Goal: Task Accomplishment & Management: Manage account settings

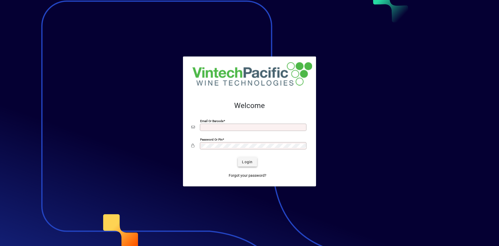
type input "**********"
click at [250, 161] on span "Login" at bounding box center [247, 161] width 11 height 5
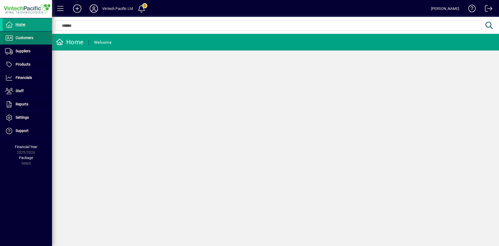
click at [25, 39] on span "Customers" at bounding box center [25, 38] width 18 height 4
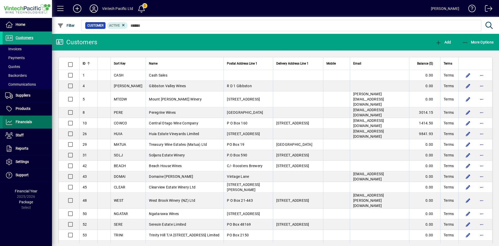
click at [39, 121] on span at bounding box center [27, 122] width 49 height 12
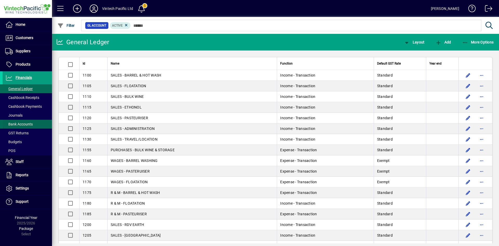
click at [27, 125] on span "Bank Accounts" at bounding box center [19, 124] width 28 height 4
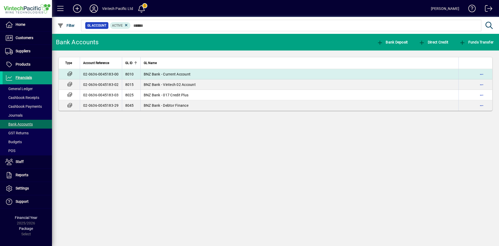
click at [181, 76] on td "BNZ Bank - Current Account" at bounding box center [299, 74] width 319 height 10
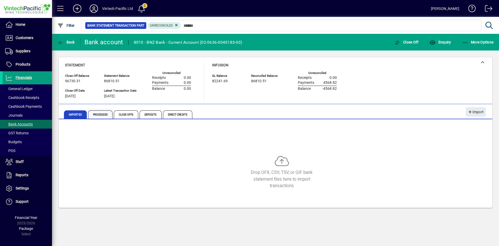
click at [104, 113] on span "Processed" at bounding box center [100, 114] width 24 height 8
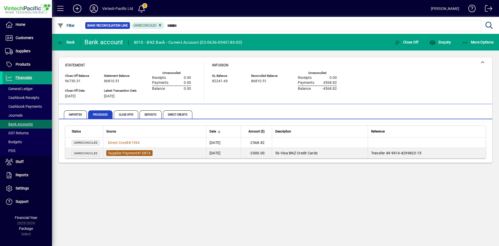
click at [130, 152] on span "Supplier Payment" at bounding box center [122, 153] width 29 height 4
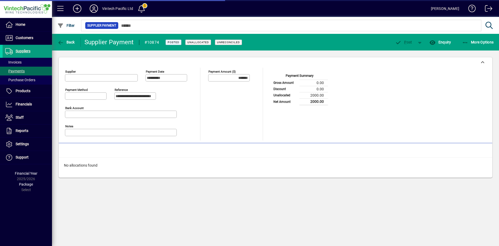
type input "**********"
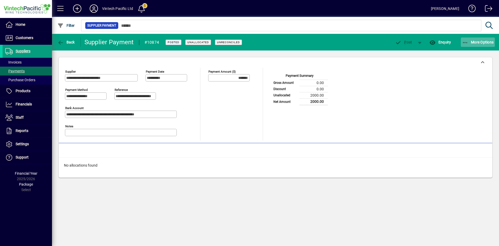
click at [480, 45] on span "button" at bounding box center [478, 42] width 34 height 12
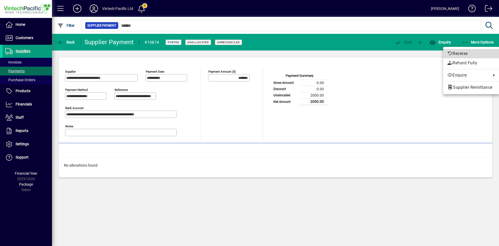
click at [465, 54] on span "Reverse" at bounding box center [472, 53] width 48 height 6
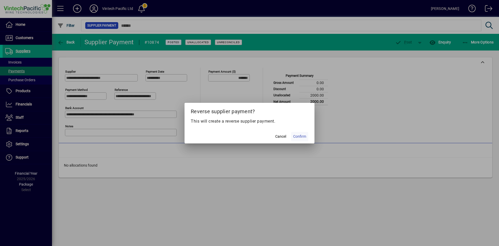
click at [303, 137] on span "Confirm" at bounding box center [299, 136] width 13 height 5
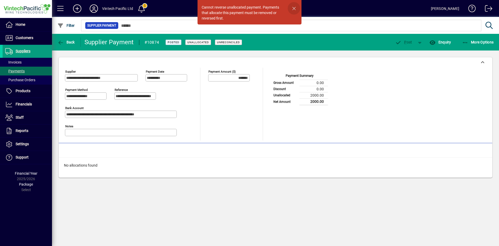
click at [296, 9] on span "button" at bounding box center [294, 8] width 12 height 12
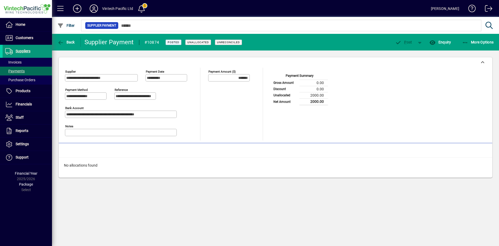
click at [31, 50] on span at bounding box center [27, 51] width 49 height 12
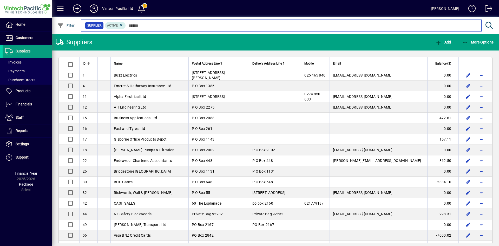
click at [138, 24] on input "text" at bounding box center [302, 25] width 352 height 7
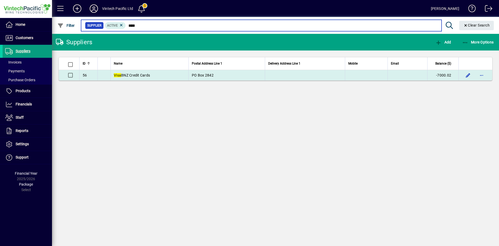
type input "****"
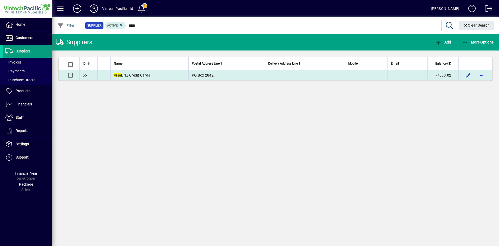
click at [136, 76] on span "Visa BNZ Credit Cards" at bounding box center [132, 75] width 36 height 4
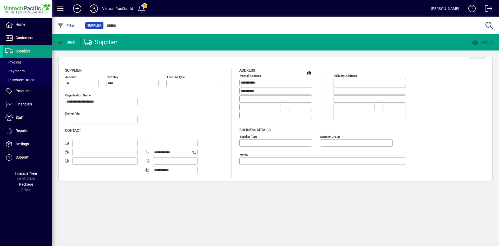
type input "**********"
type input "********"
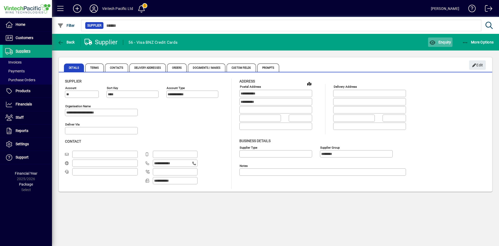
click at [442, 42] on span "Enquiry" at bounding box center [441, 42] width 22 height 4
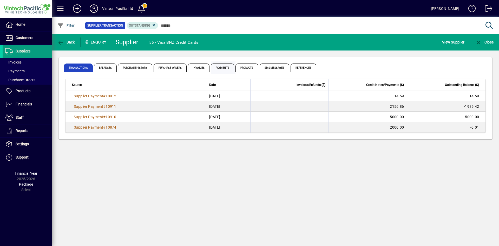
click at [227, 68] on span "Payments" at bounding box center [222, 67] width 23 height 8
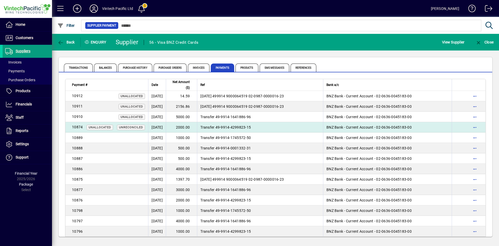
click at [166, 125] on td "[DATE]" at bounding box center [157, 127] width 18 height 10
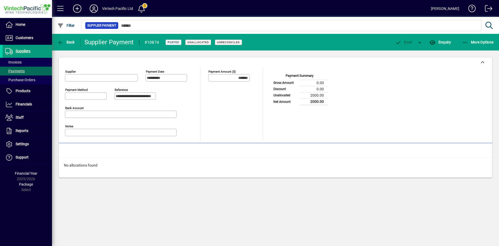
type input "**********"
click at [469, 44] on span "More Options" at bounding box center [478, 42] width 32 height 4
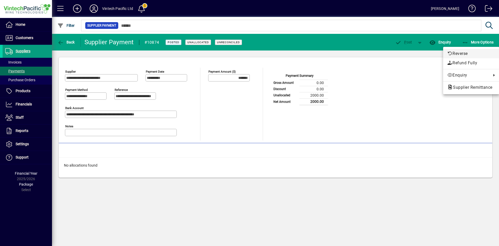
click at [464, 51] on span "Reverse" at bounding box center [472, 53] width 48 height 6
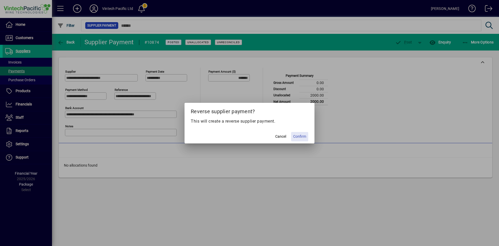
click at [301, 136] on span "Confirm" at bounding box center [299, 136] width 13 height 5
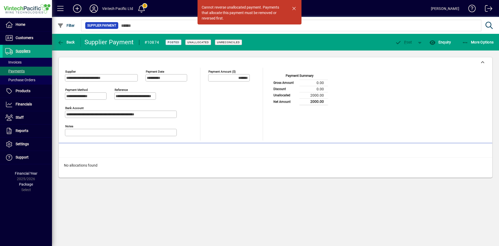
click at [252, 12] on div "Cannot reverse unallocated payment. Payments that allocate this payment must be…" at bounding box center [242, 13] width 81 height 16
click at [271, 12] on div "Cannot reverse unallocated payment. Payments that allocate this payment must be…" at bounding box center [242, 13] width 81 height 16
click at [296, 7] on span "button" at bounding box center [294, 8] width 12 height 12
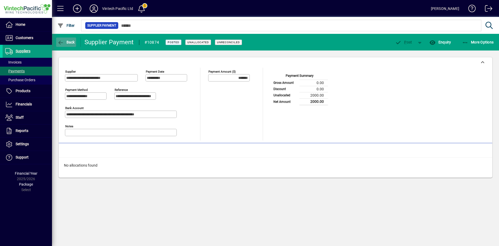
click at [61, 37] on span "button" at bounding box center [66, 42] width 20 height 12
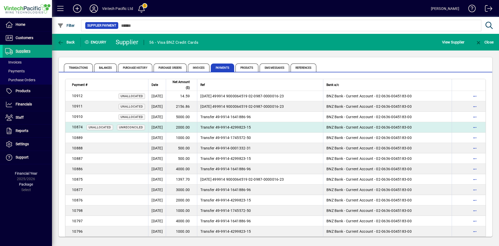
click at [166, 126] on td "[DATE]" at bounding box center [157, 127] width 18 height 10
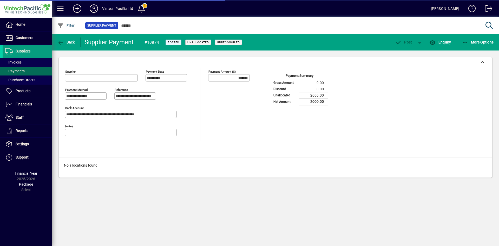
type input "**********"
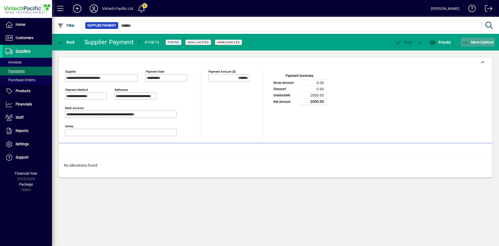
click at [465, 42] on icon "button" at bounding box center [465, 42] width 7 height 5
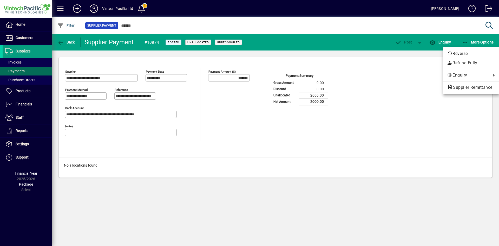
drag, startPoint x: 353, startPoint y: 157, endPoint x: 238, endPoint y: 163, distance: 115.1
click at [348, 158] on div at bounding box center [249, 123] width 499 height 246
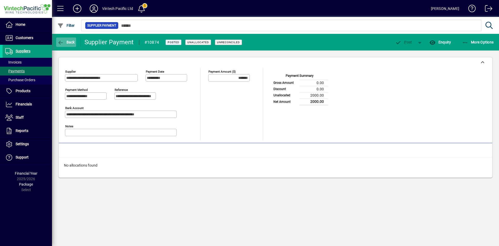
click at [64, 42] on icon "button" at bounding box center [60, 42] width 7 height 5
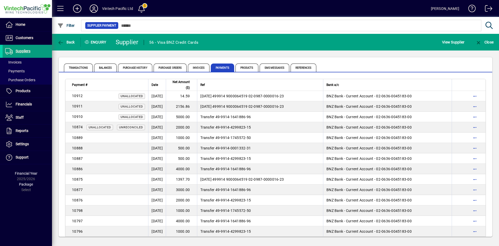
click at [207, 125] on tr "10874 Unallocated Unreconciled [DATE] 2000.00 Transfer 49-9914-4299823-15 BNZ B…" at bounding box center [276, 127] width 420 height 10
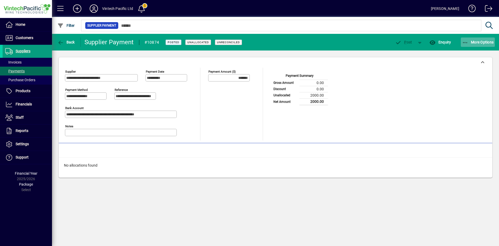
click at [466, 42] on icon "button" at bounding box center [465, 42] width 7 height 5
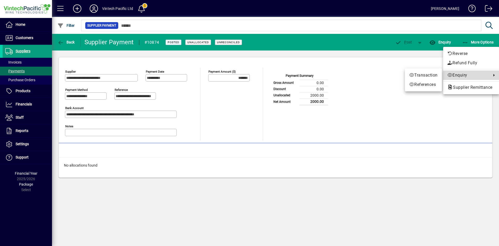
click at [456, 73] on span "Enquiry" at bounding box center [469, 75] width 42 height 6
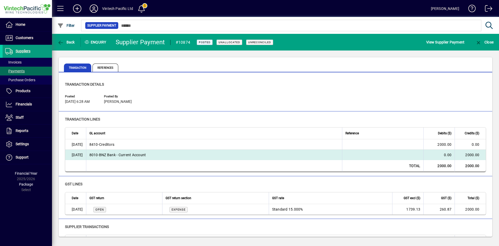
scroll to position [25, 0]
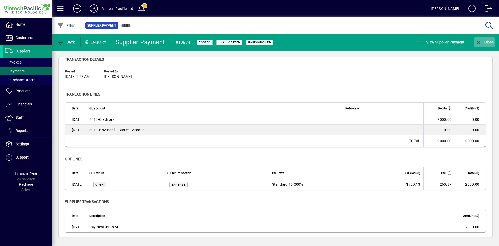
click at [481, 44] on icon "button" at bounding box center [479, 42] width 7 height 5
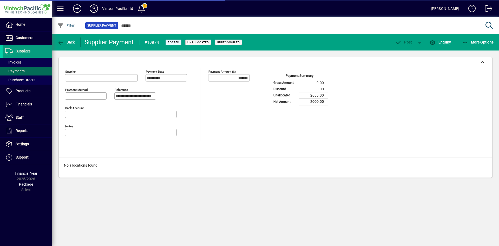
type input "**********"
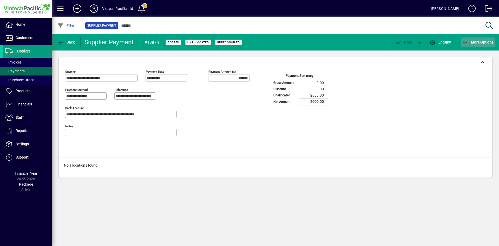
click at [467, 41] on icon "button" at bounding box center [465, 42] width 7 height 5
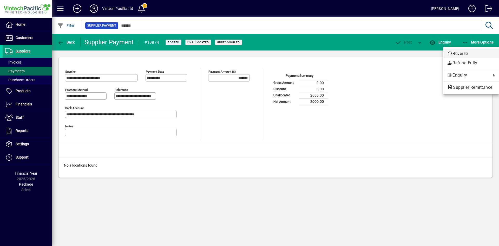
click at [463, 53] on span "Reverse" at bounding box center [472, 53] width 48 height 6
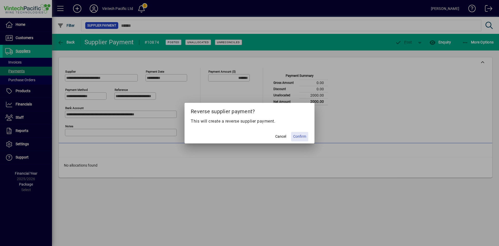
click at [304, 136] on span "Confirm" at bounding box center [299, 136] width 13 height 5
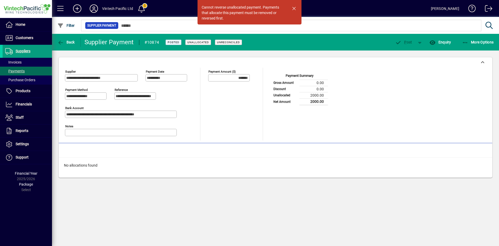
click at [111, 180] on div "**********" at bounding box center [275, 117] width 447 height 134
click at [28, 103] on span "Financials" at bounding box center [24, 104] width 16 height 4
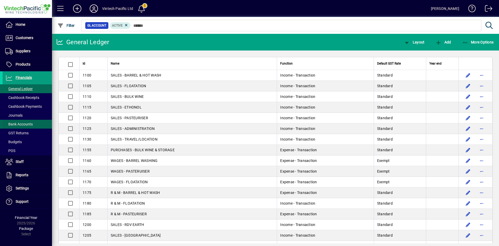
click at [21, 124] on span "Bank Accounts" at bounding box center [19, 124] width 28 height 4
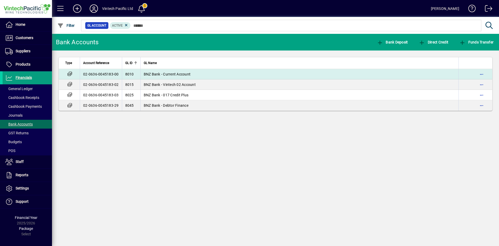
click at [154, 75] on span "BNZ Bank - Current Account" at bounding box center [167, 74] width 47 height 4
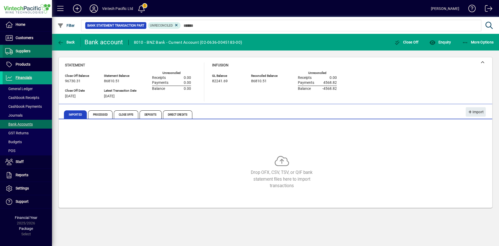
click at [17, 50] on span "Suppliers" at bounding box center [23, 51] width 15 height 4
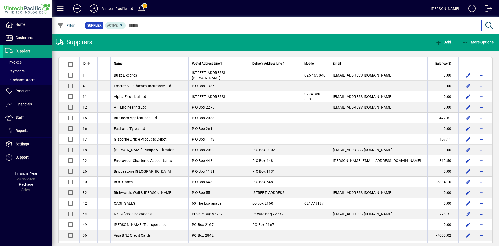
click at [145, 24] on input "text" at bounding box center [302, 25] width 352 height 7
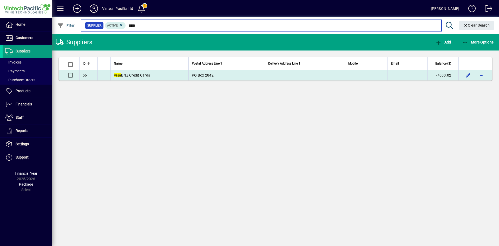
type input "****"
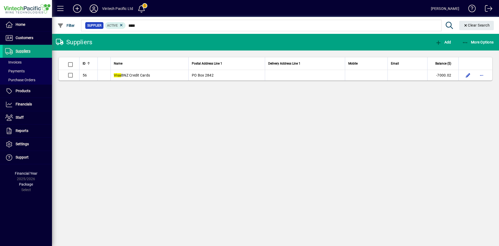
click at [161, 73] on td "Visa BNZ Credit Cards" at bounding box center [150, 75] width 78 height 10
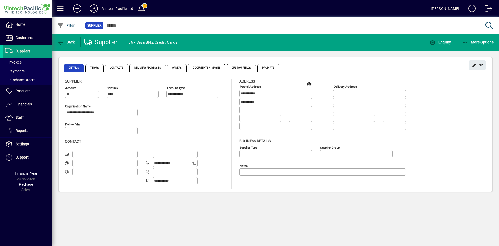
type input "********"
click at [439, 43] on span "Enquiry" at bounding box center [441, 42] width 22 height 4
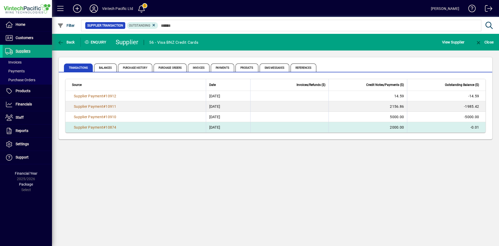
click at [397, 127] on td "2000.00" at bounding box center [368, 127] width 79 height 10
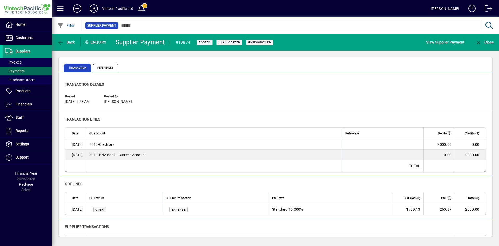
click at [397, 127] on table "Date GL account Reference Debits ($) Credits ($) [DATE] 8410 - Creditors 2000.0…" at bounding box center [275, 149] width 421 height 45
click at [445, 42] on span "View Supplier Payment" at bounding box center [446, 42] width 38 height 8
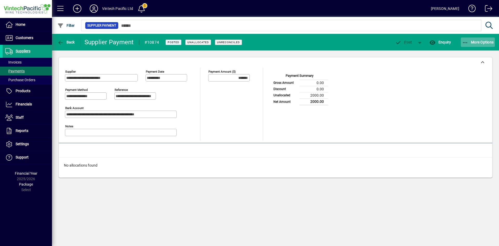
click at [462, 46] on span "button" at bounding box center [478, 42] width 34 height 12
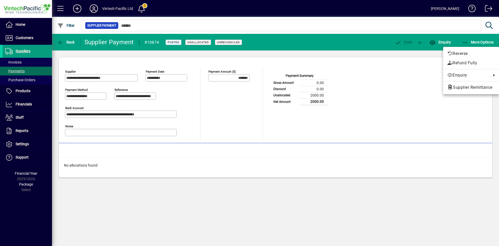
click at [67, 42] on div at bounding box center [249, 123] width 499 height 246
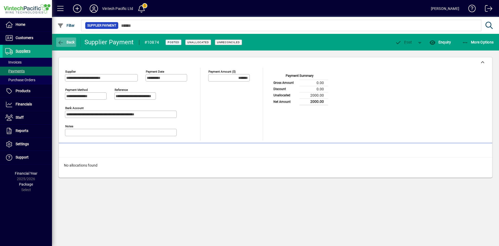
click at [69, 41] on span "Back" at bounding box center [65, 42] width 17 height 4
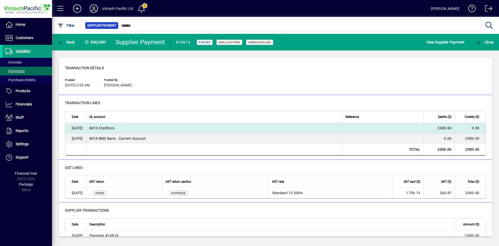
scroll to position [25, 0]
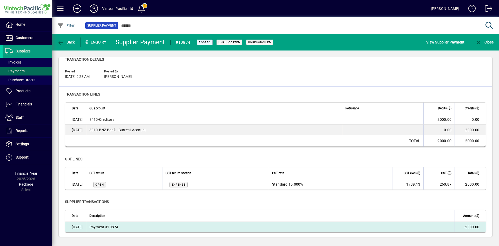
click at [120, 226] on td "Payment #10874" at bounding box center [270, 227] width 369 height 10
